Goal: Information Seeking & Learning: Check status

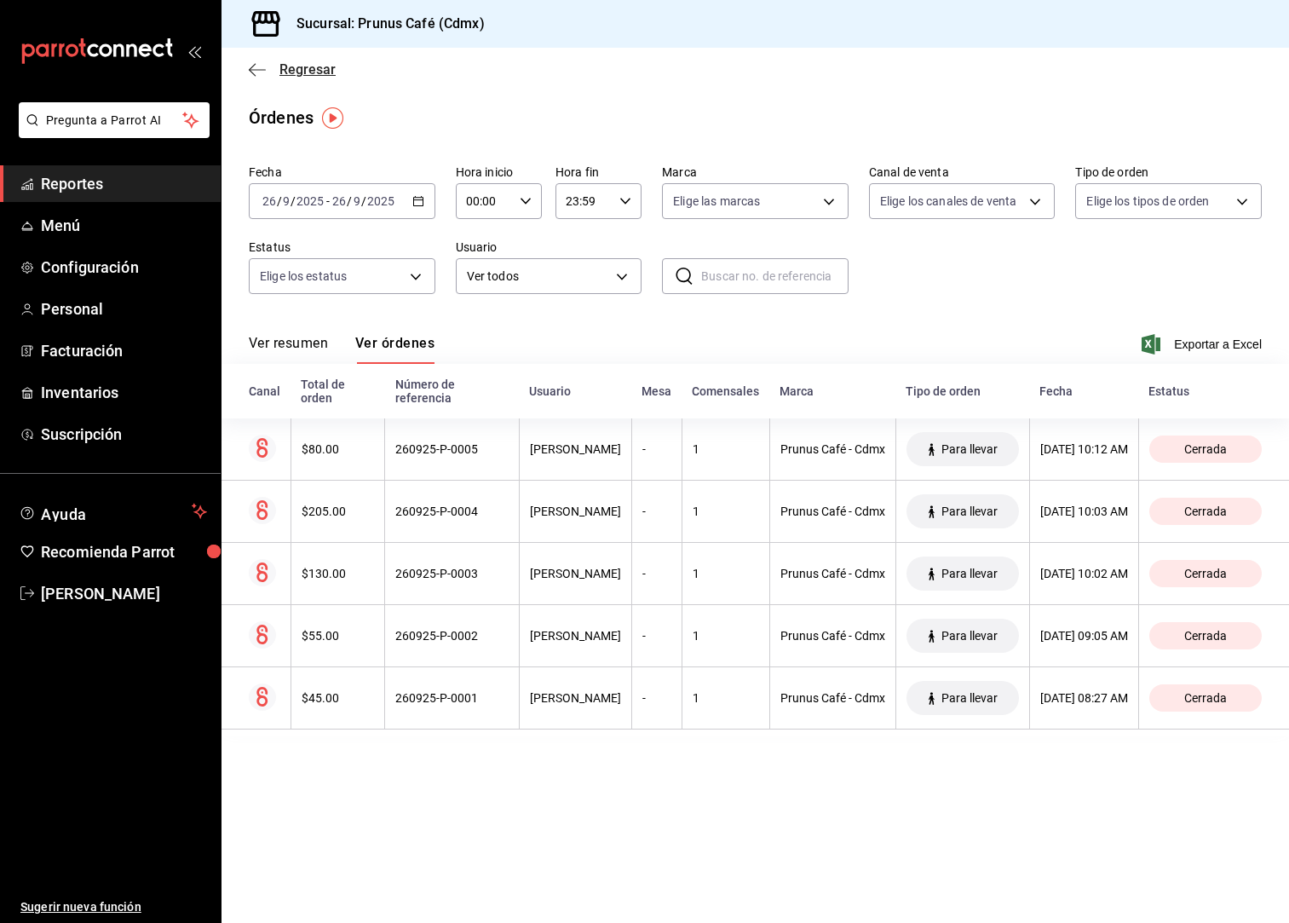
click at [257, 70] on icon "button" at bounding box center [257, 69] width 17 height 1
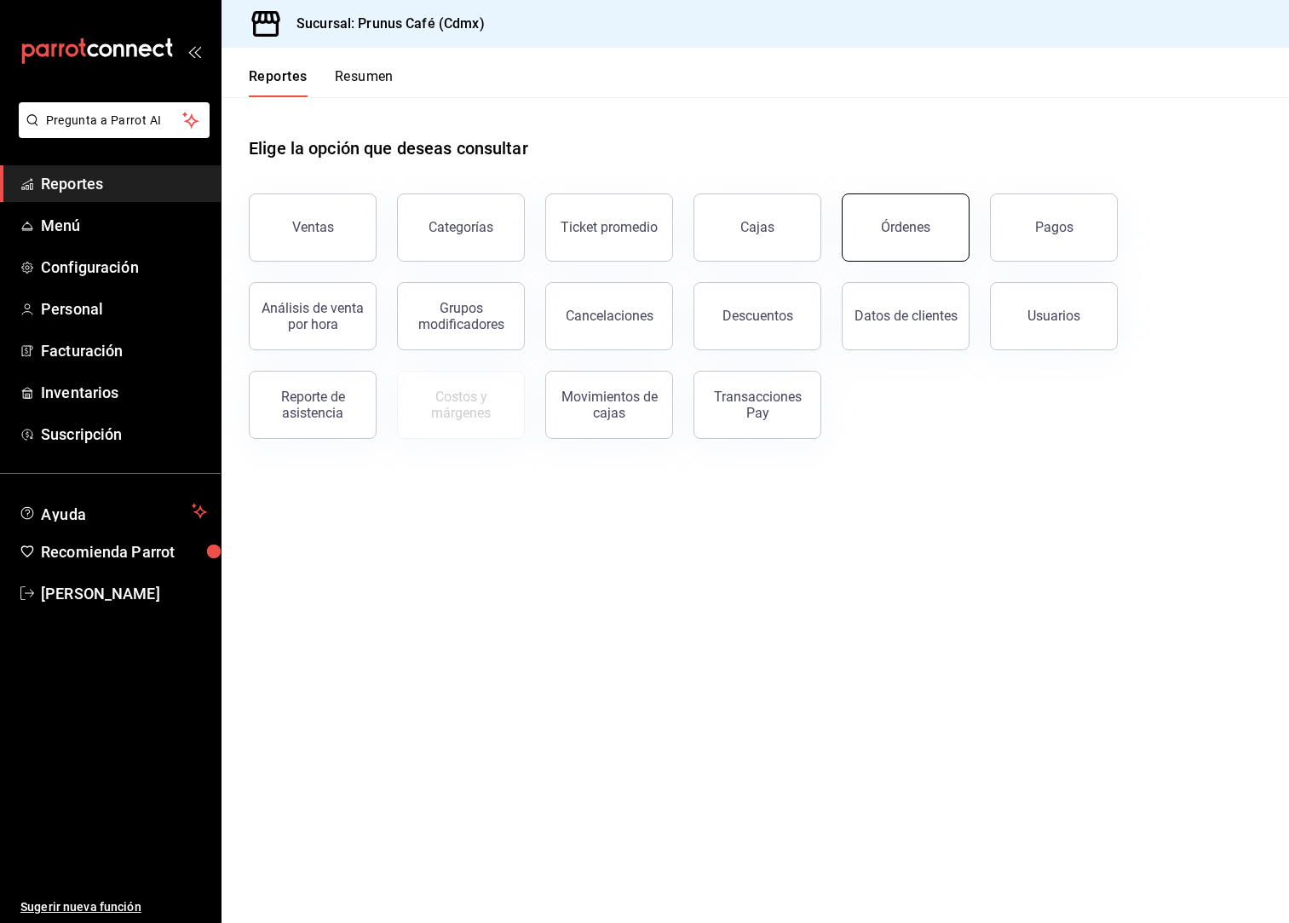
click at [888, 230] on div "Órdenes" at bounding box center [905, 227] width 49 height 16
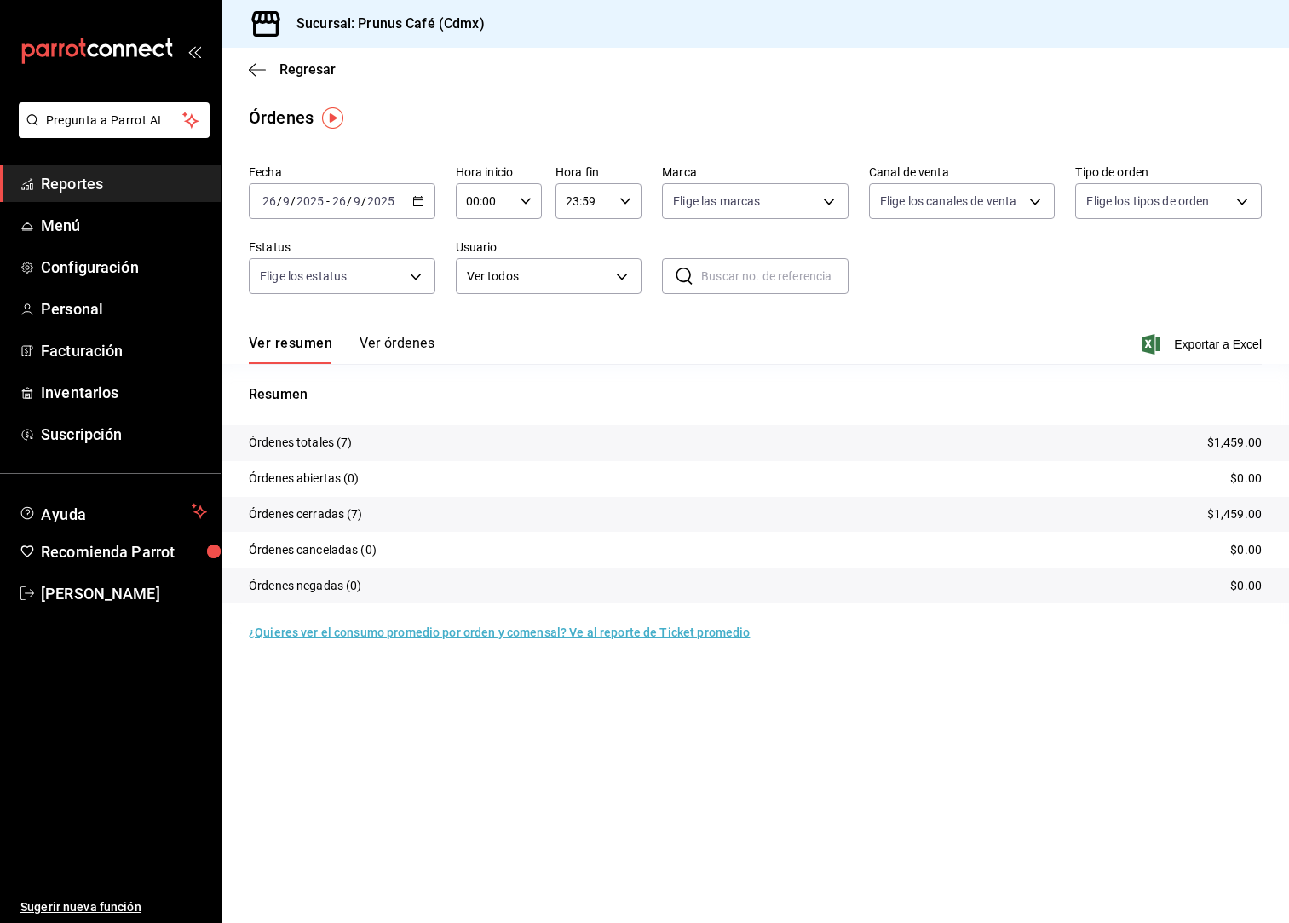
click at [356, 339] on div "Ver resumen Ver órdenes" at bounding box center [342, 349] width 186 height 29
click at [369, 339] on button "Ver órdenes" at bounding box center [397, 349] width 75 height 29
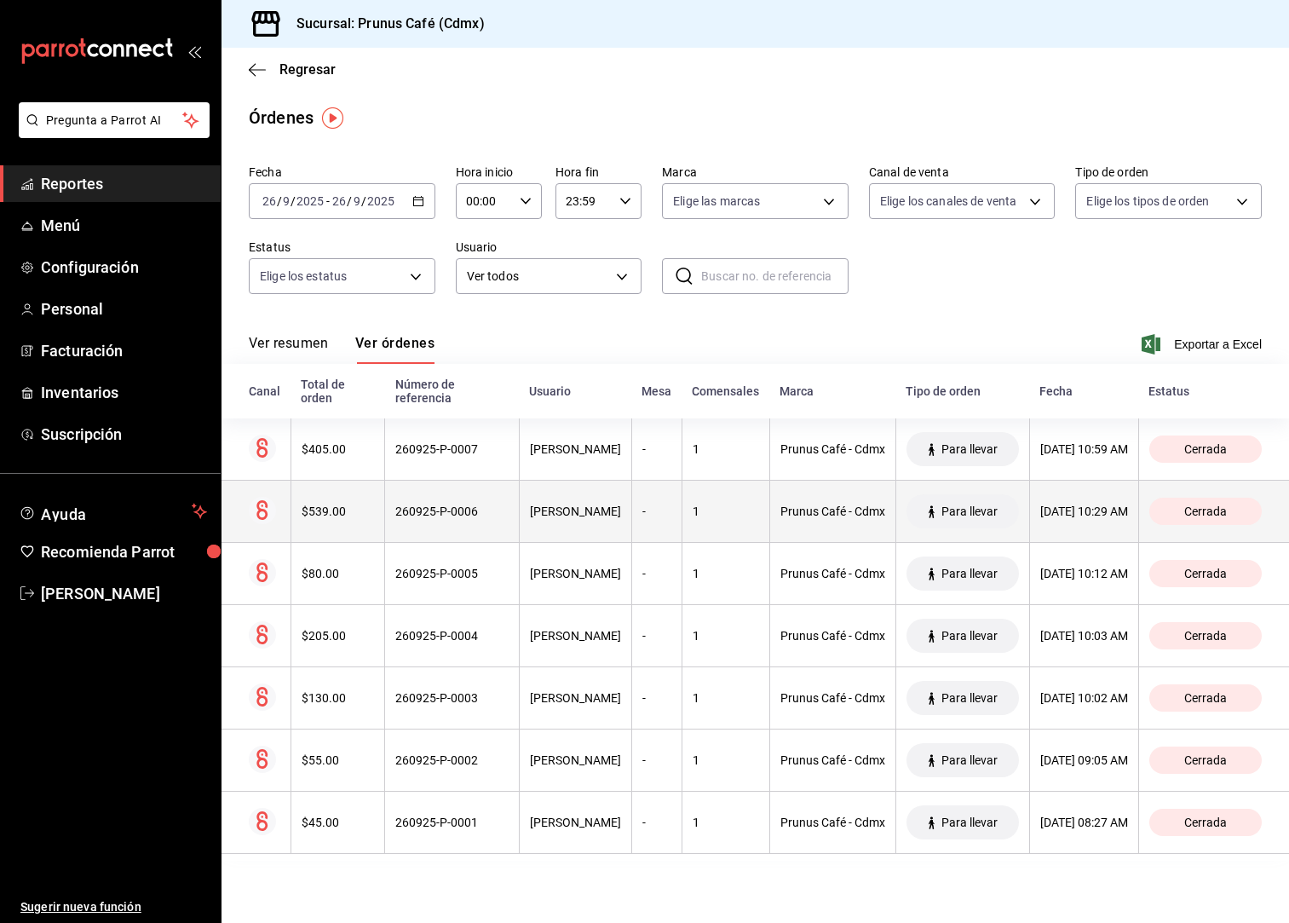
click at [340, 504] on div "$539.00" at bounding box center [338, 511] width 73 height 14
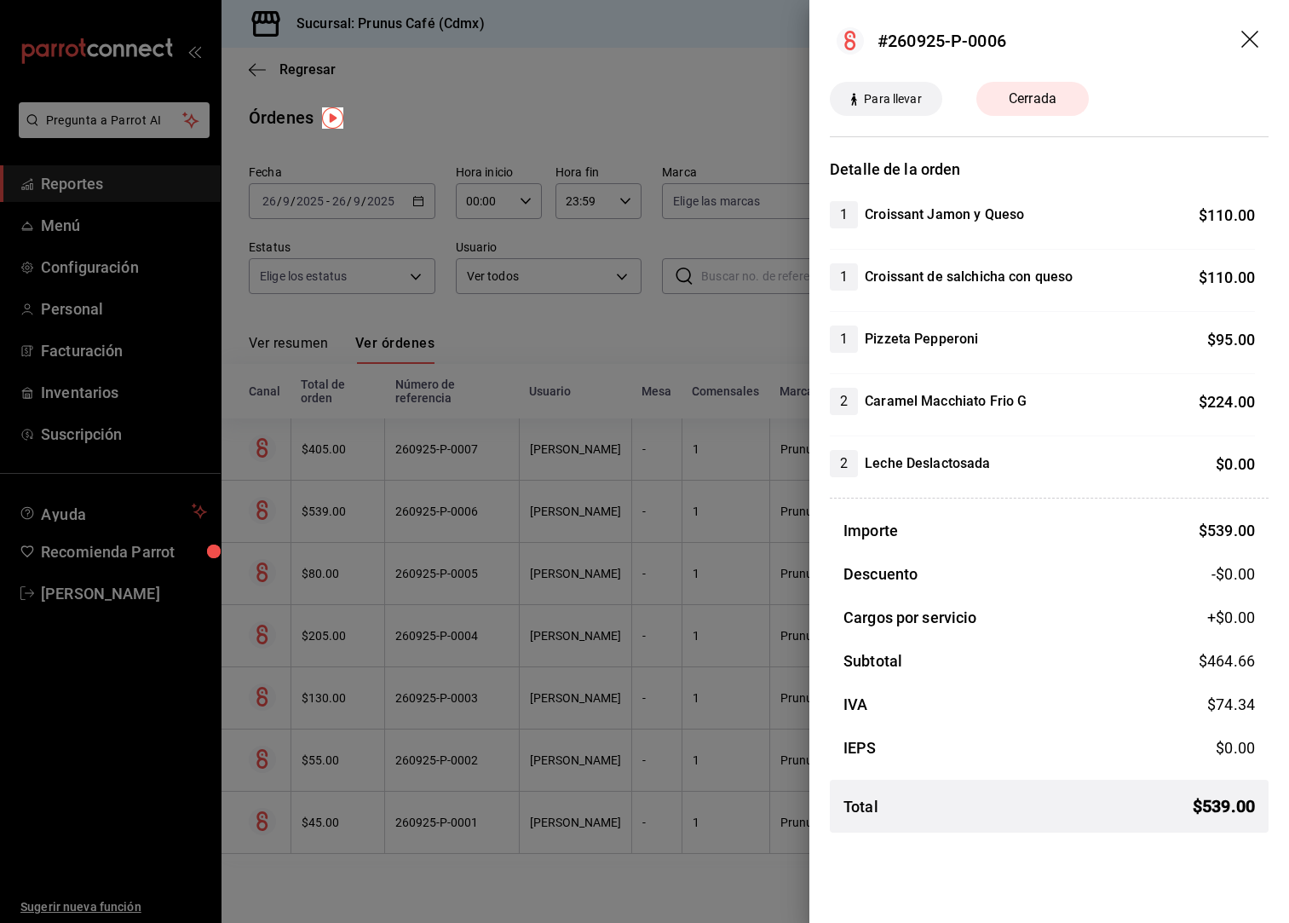
click at [333, 453] on div at bounding box center [644, 461] width 1289 height 923
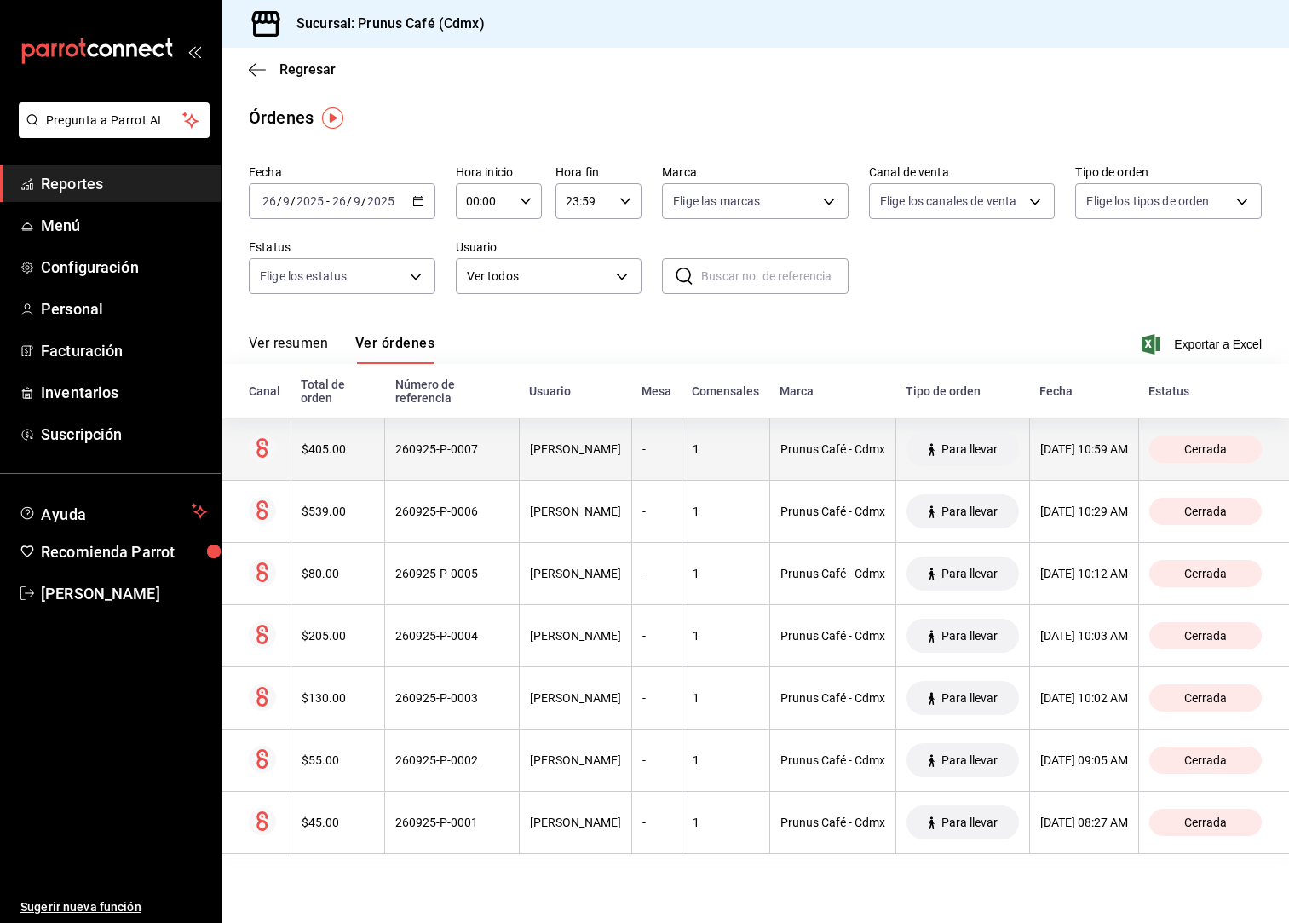
click at [338, 442] on div "$405.00" at bounding box center [338, 449] width 73 height 14
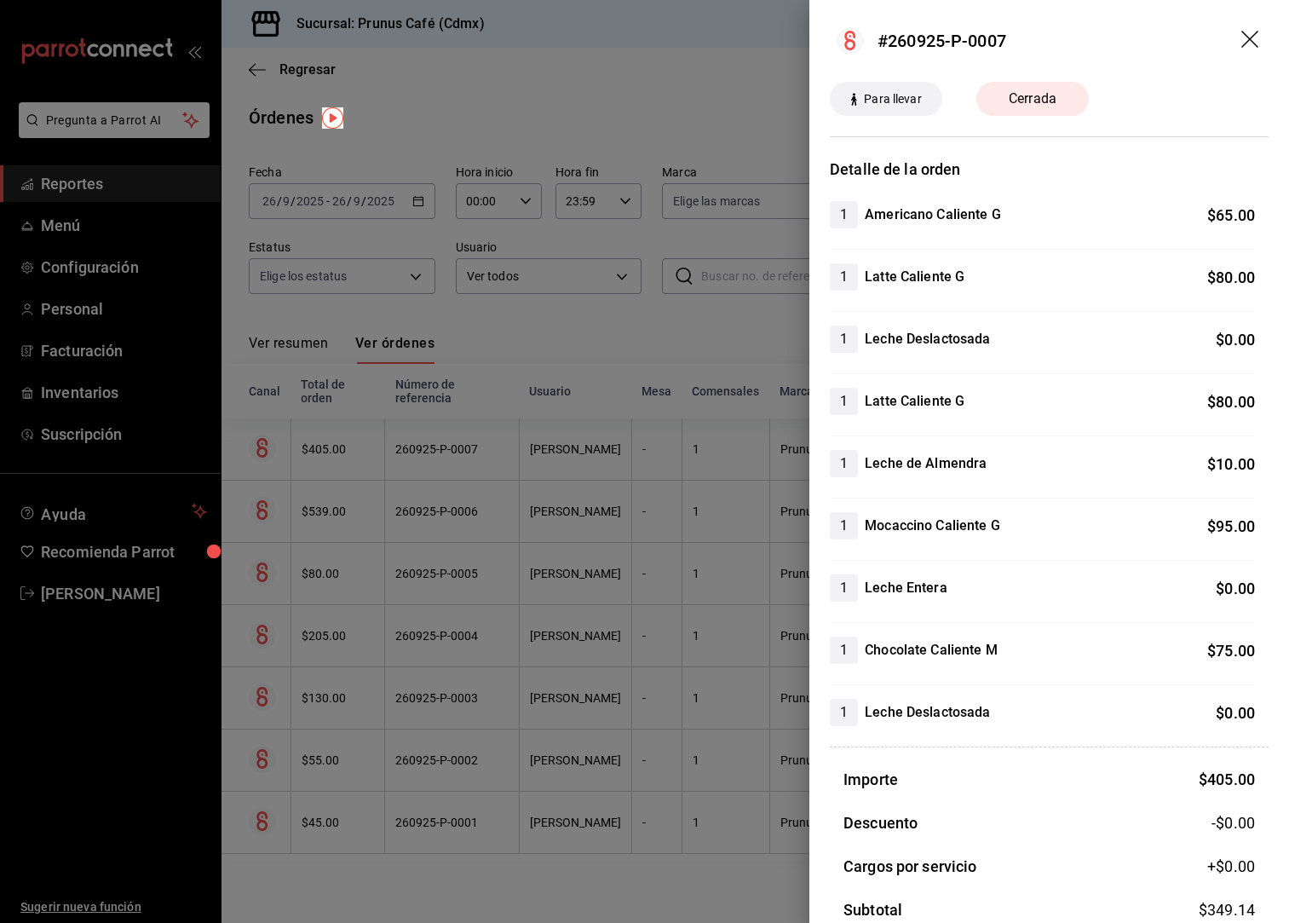
click at [1242, 37] on icon "drag" at bounding box center [1251, 41] width 20 height 20
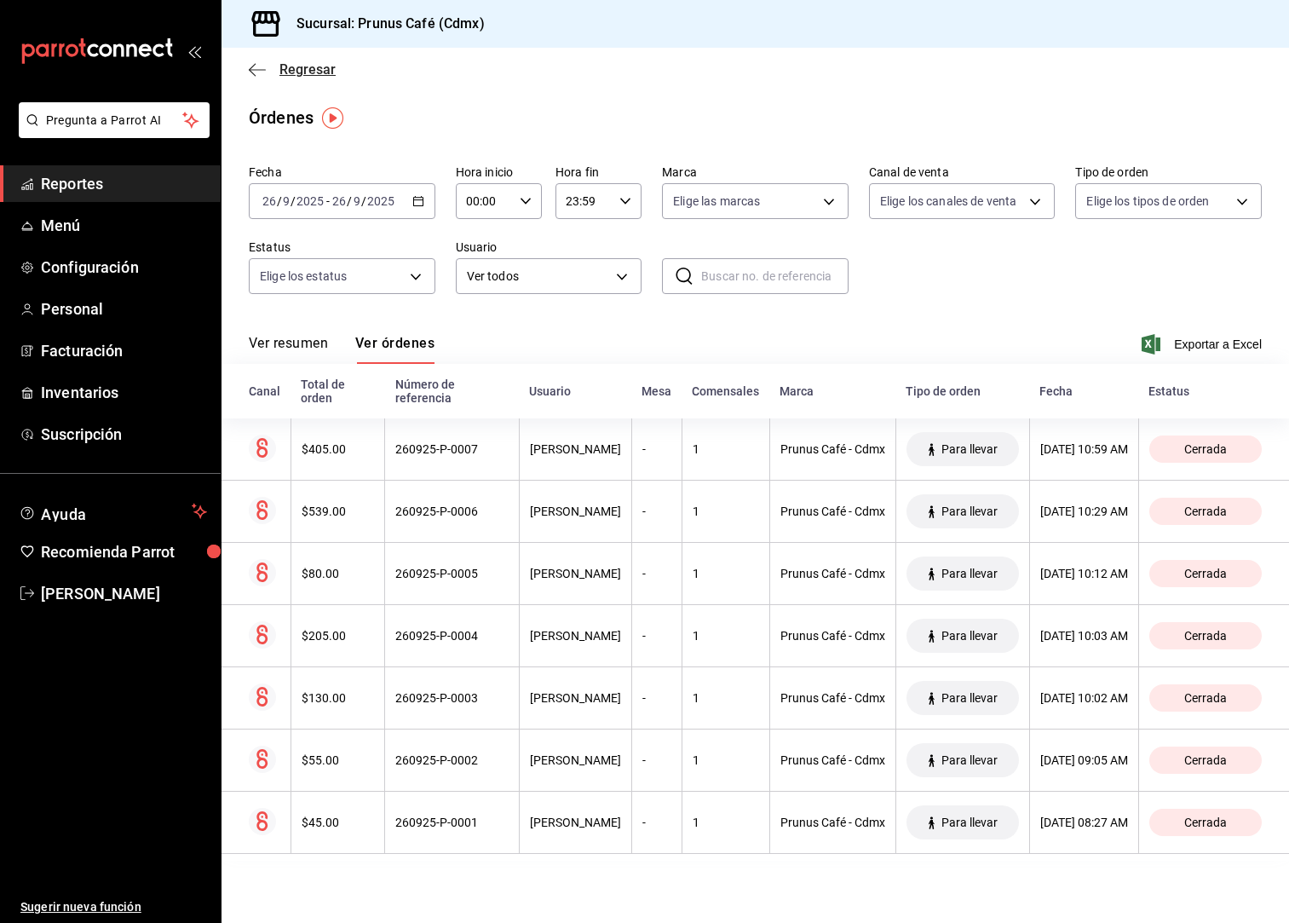
click at [283, 72] on span "Regresar" at bounding box center [307, 69] width 56 height 16
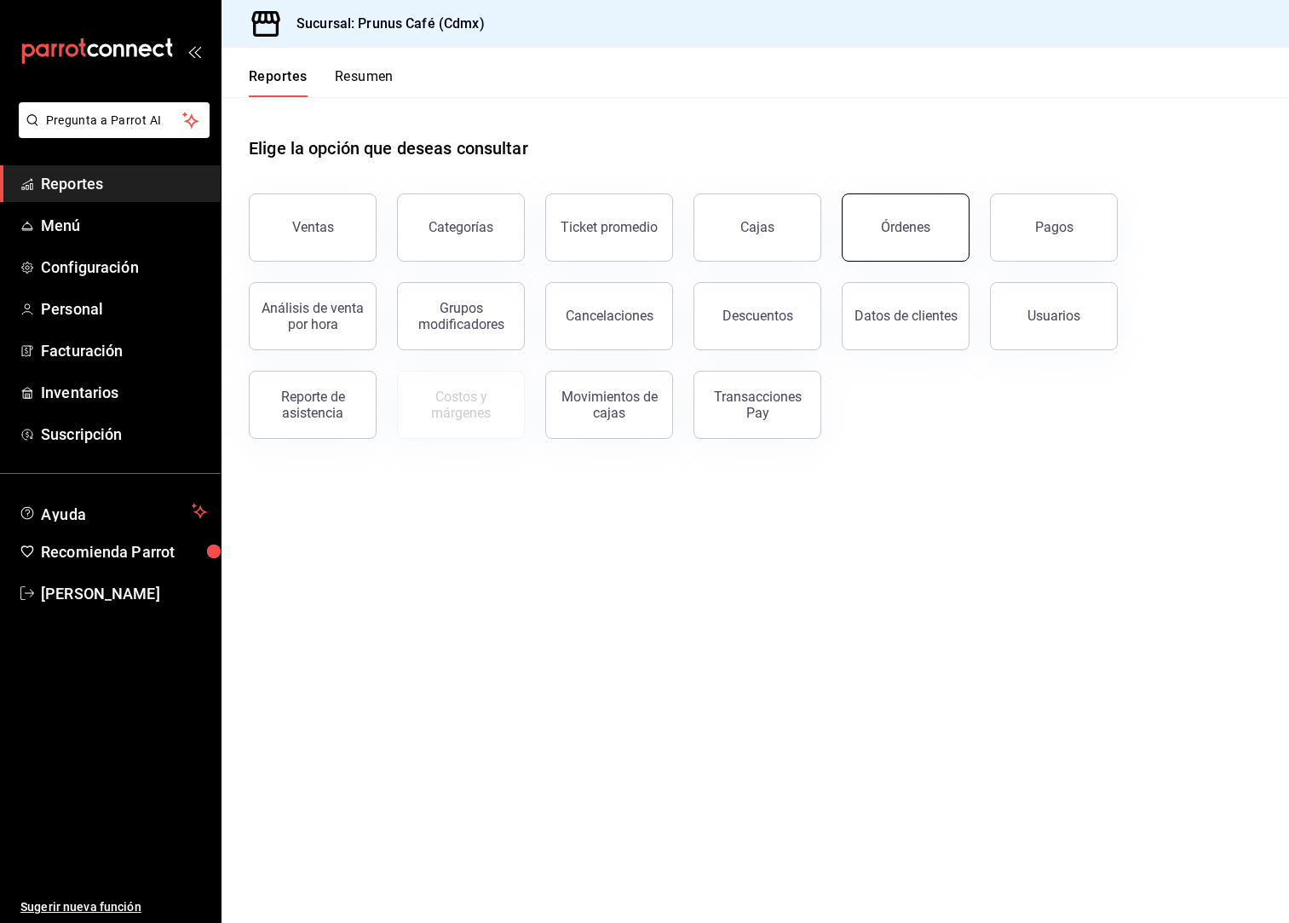
click at [917, 236] on button "Órdenes" at bounding box center [906, 227] width 128 height 68
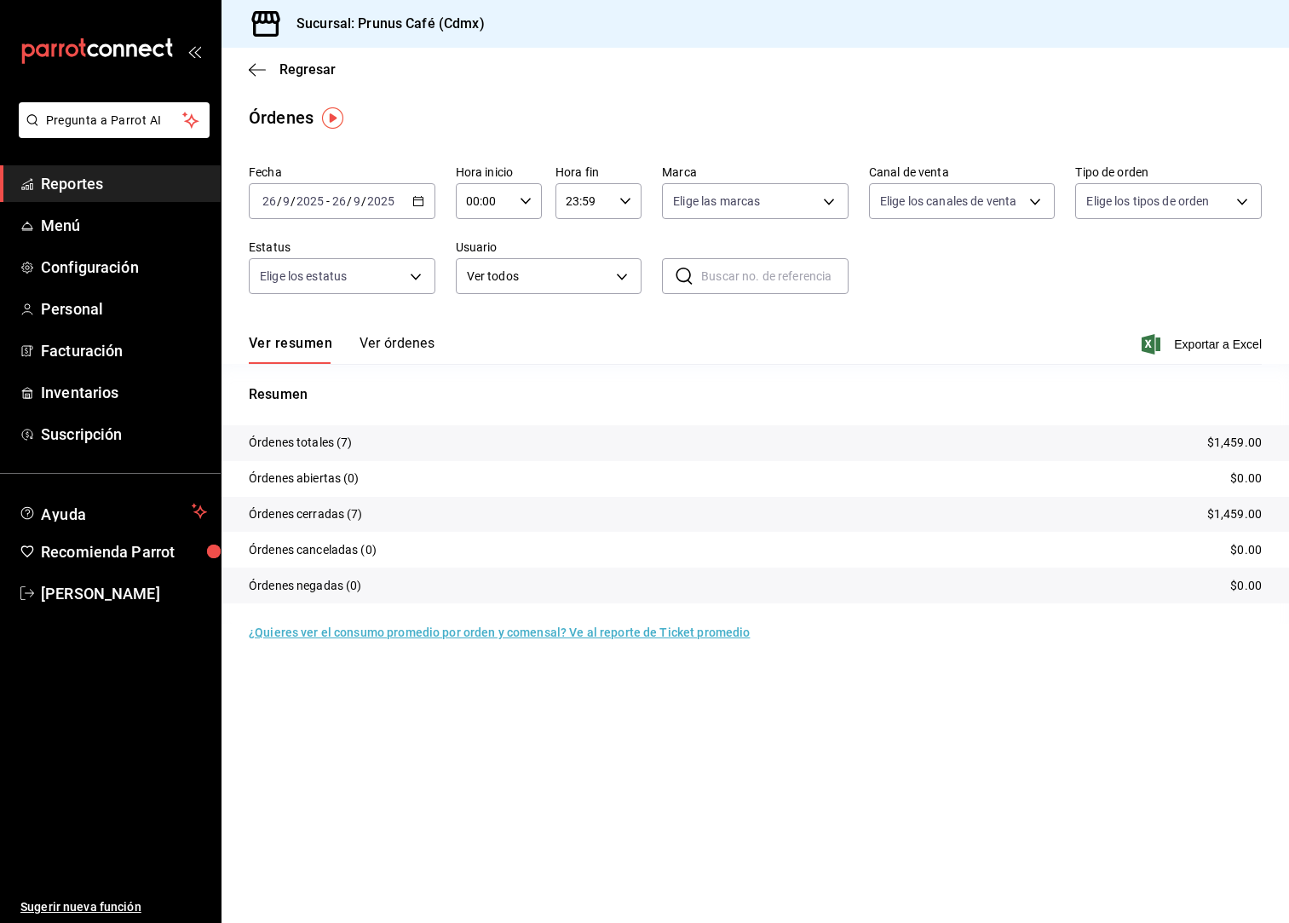
click at [384, 339] on button "Ver órdenes" at bounding box center [397, 349] width 75 height 29
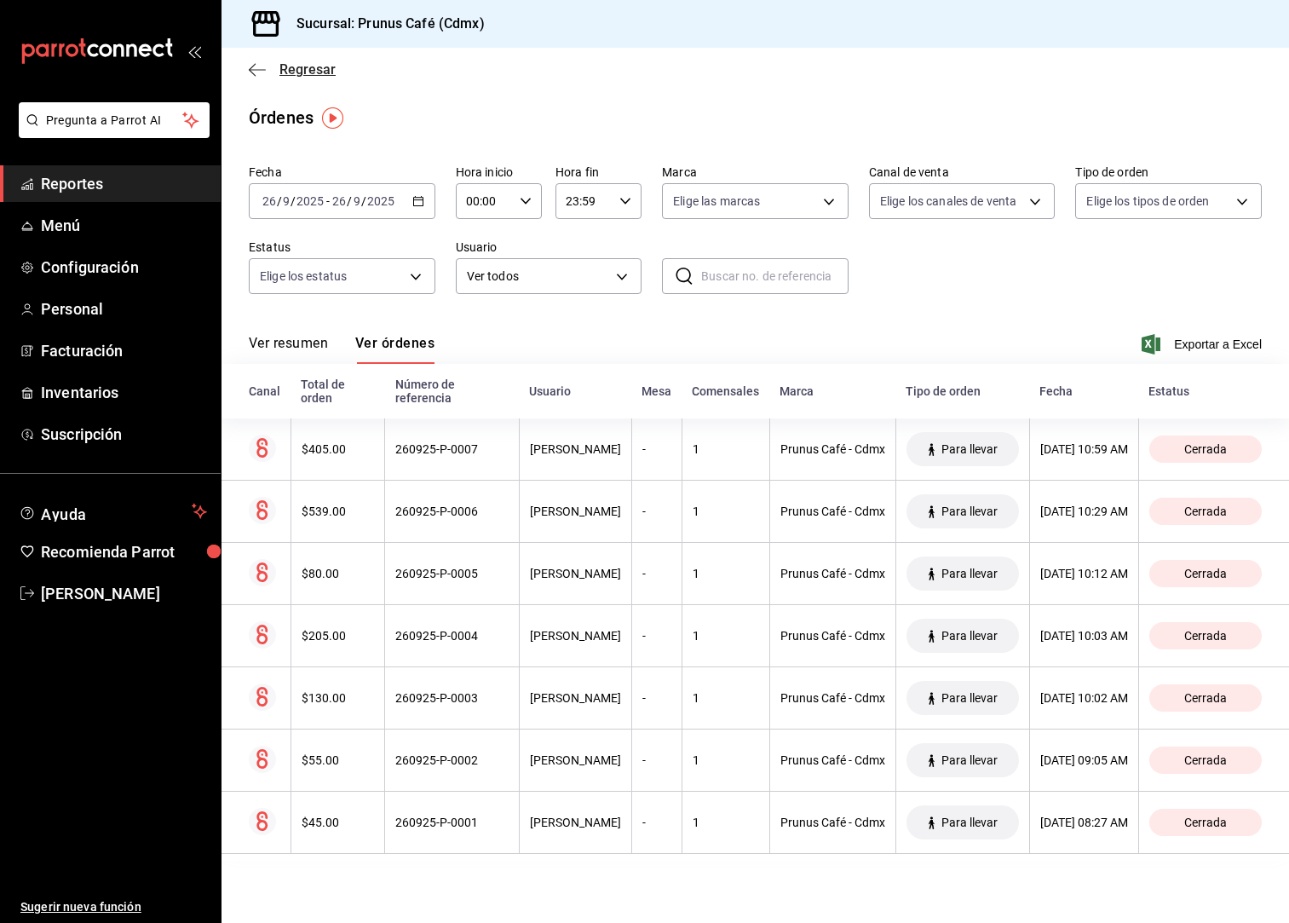
click at [261, 67] on icon "button" at bounding box center [257, 69] width 17 height 15
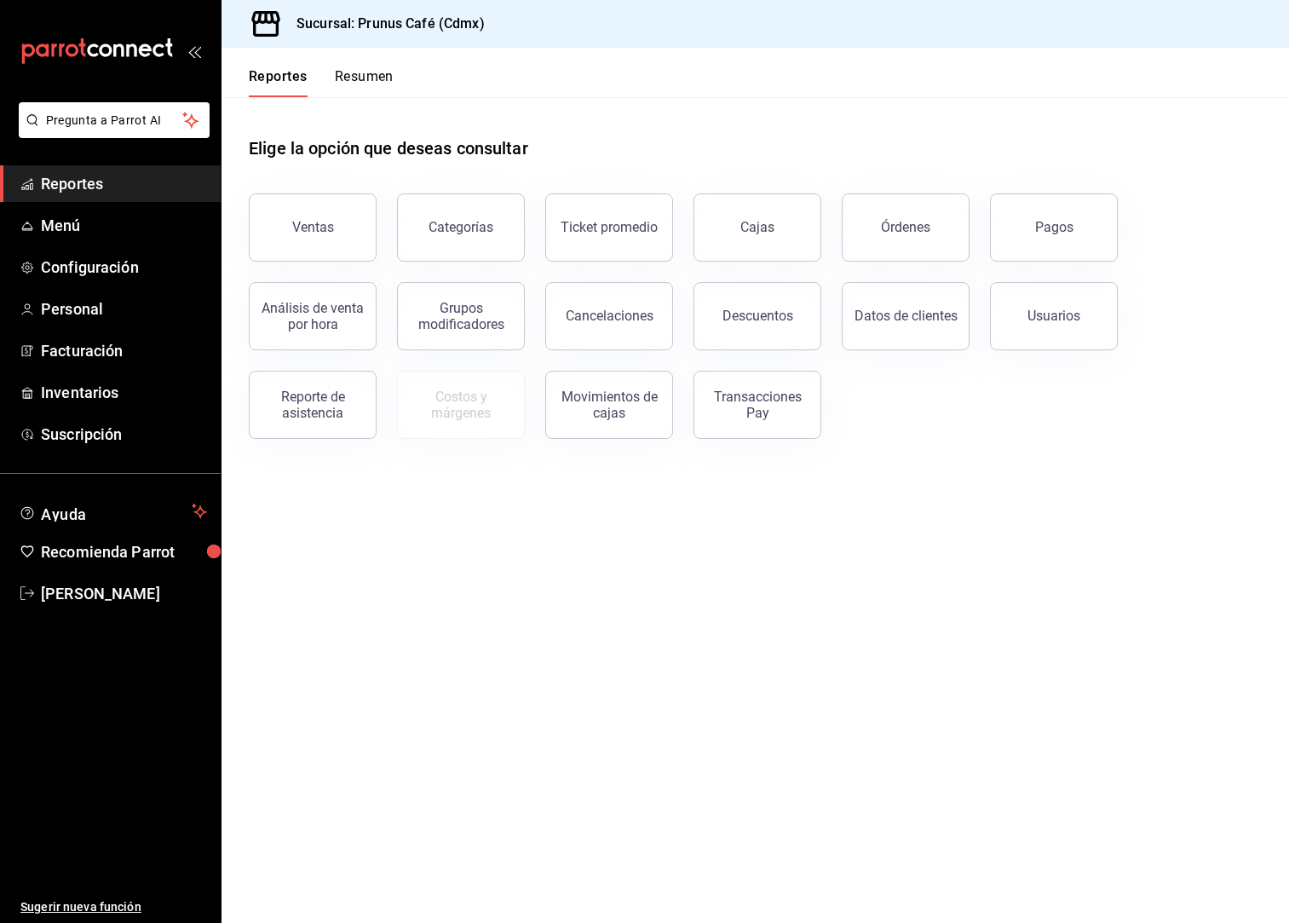
click at [373, 75] on button "Resumen" at bounding box center [364, 82] width 59 height 29
